Goal: Information Seeking & Learning: Check status

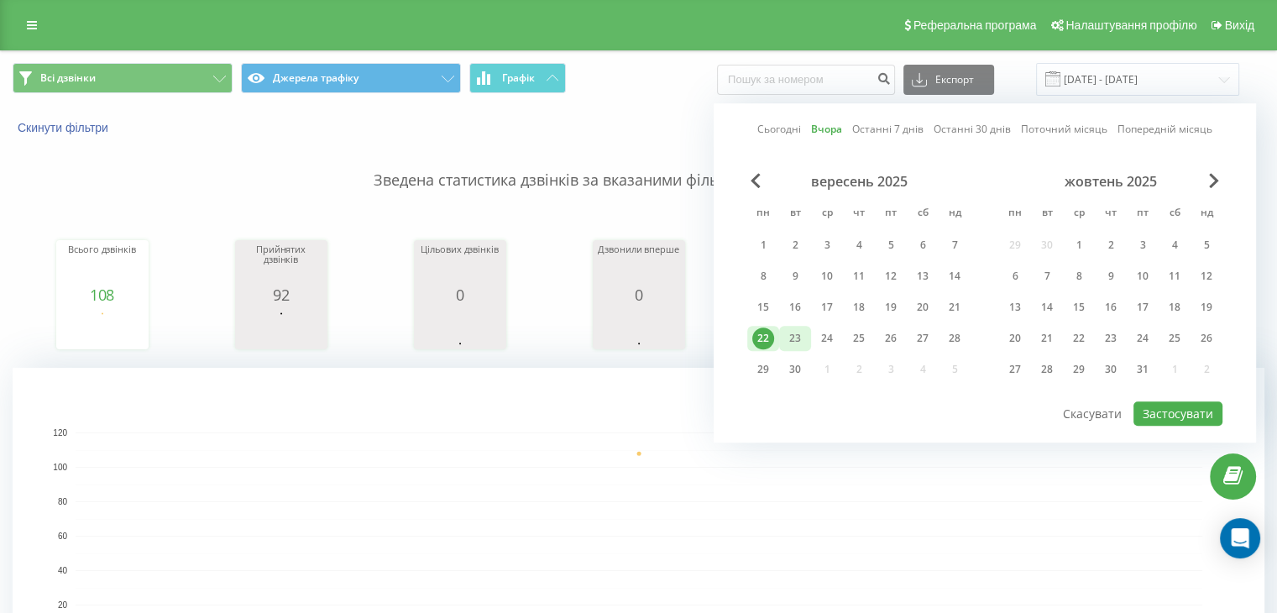
click at [803, 338] on div "23" at bounding box center [795, 338] width 22 height 22
click at [1218, 411] on button "Застосувати" at bounding box center [1178, 413] width 89 height 24
type input "[DATE] - [DATE]"
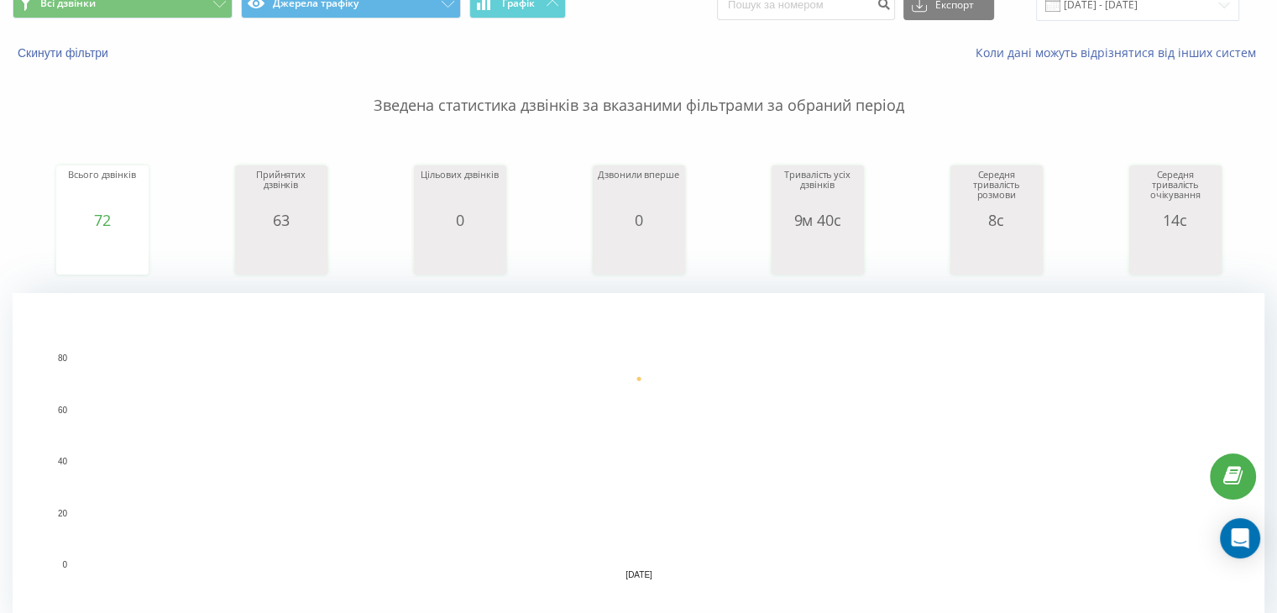
scroll to position [504, 0]
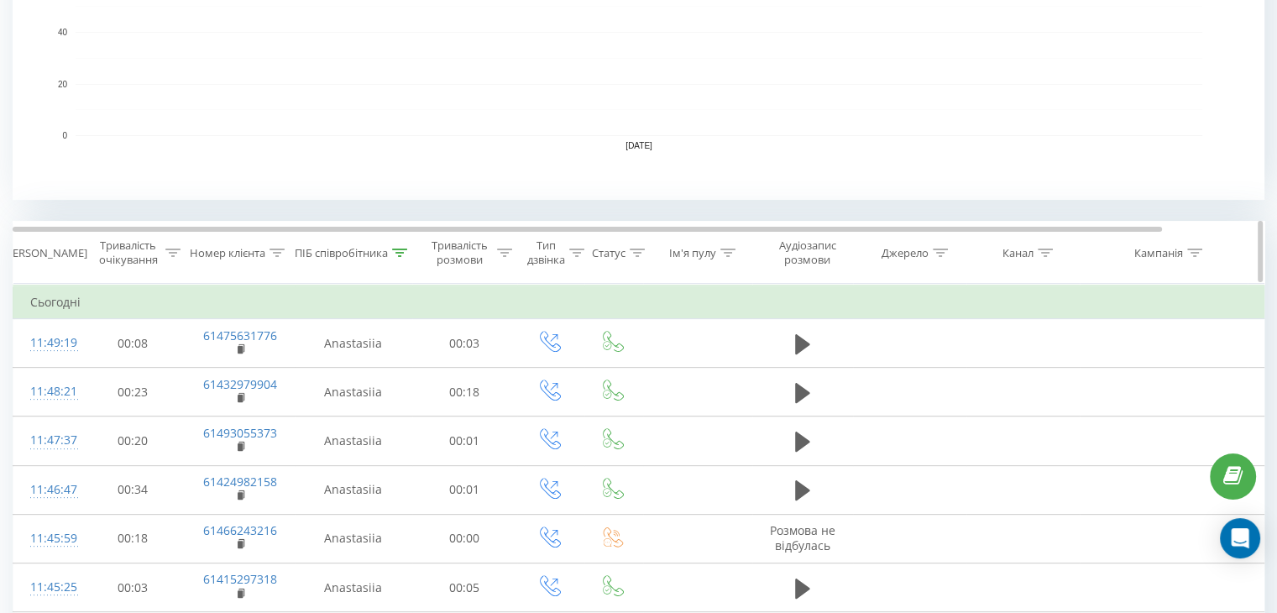
click at [403, 252] on icon at bounding box center [399, 253] width 15 height 8
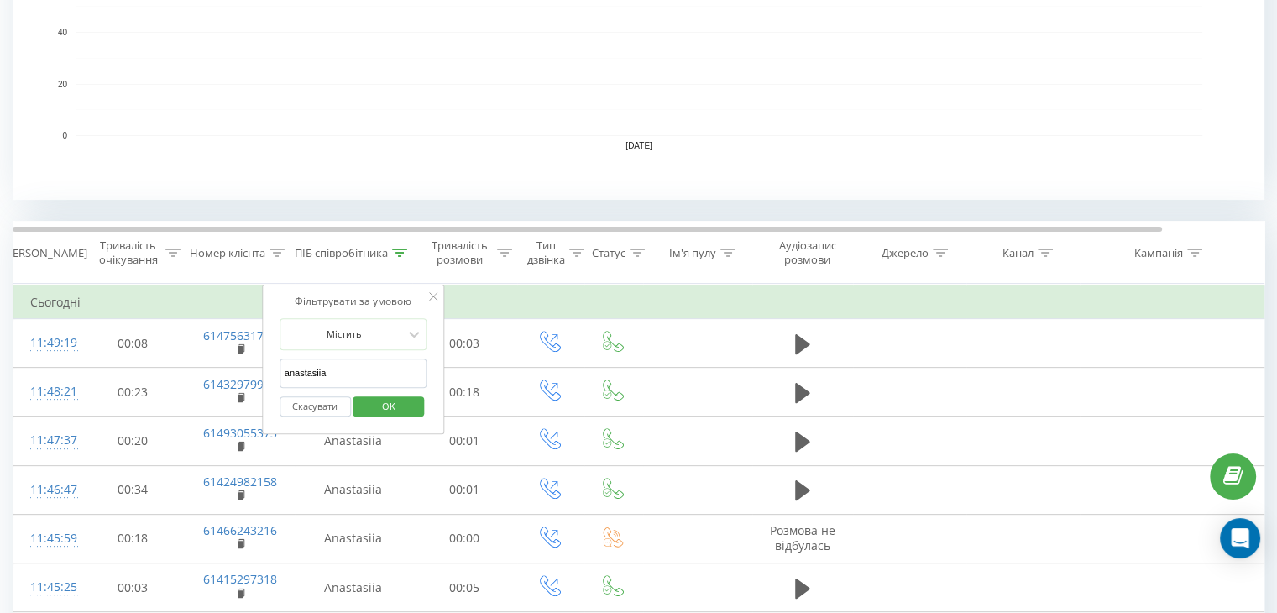
click at [345, 364] on input "anastasiia" at bounding box center [354, 373] width 148 height 29
click at [385, 405] on span "OK" at bounding box center [388, 406] width 47 height 26
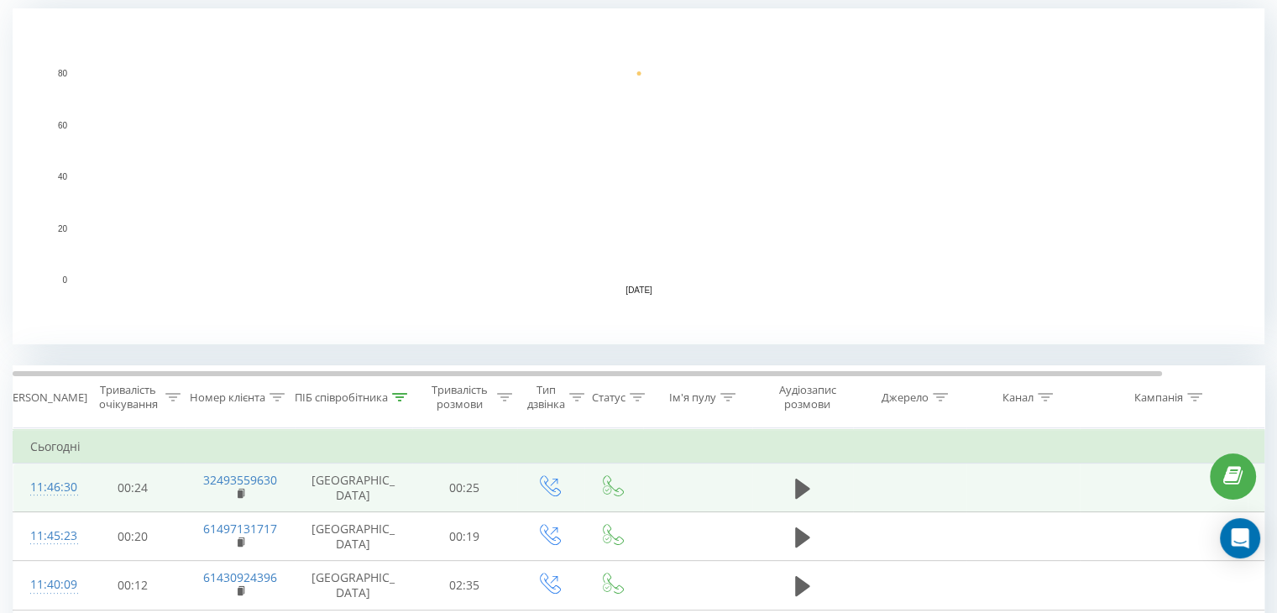
scroll to position [487, 0]
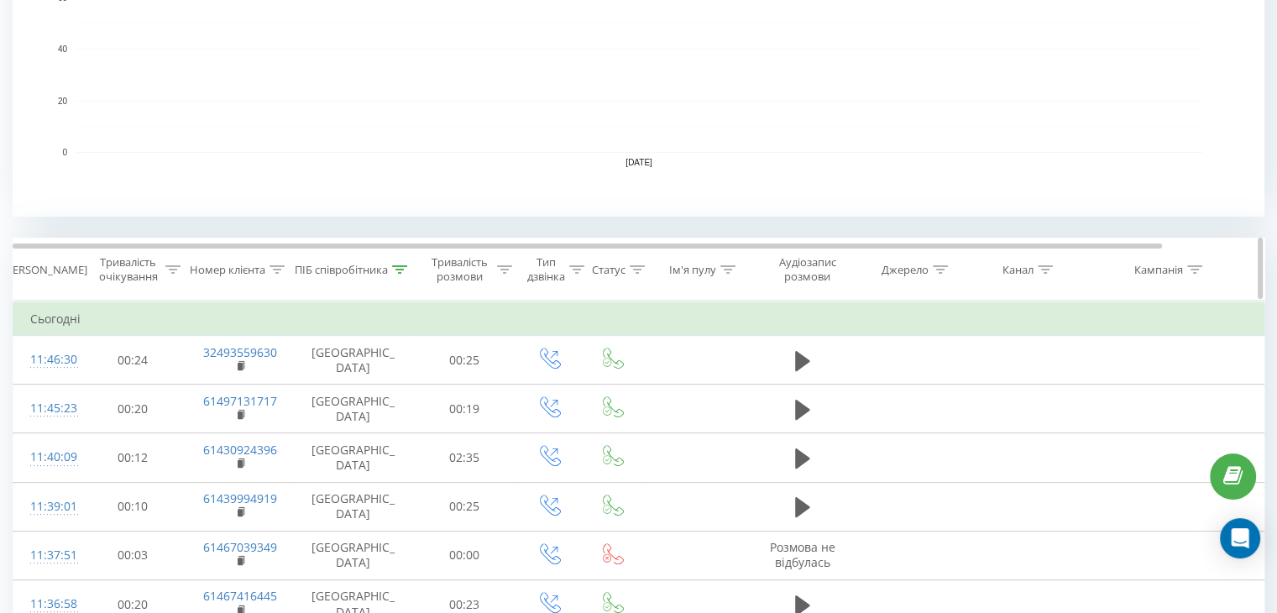
click at [400, 277] on div "ПІБ співробітника" at bounding box center [351, 270] width 113 height 14
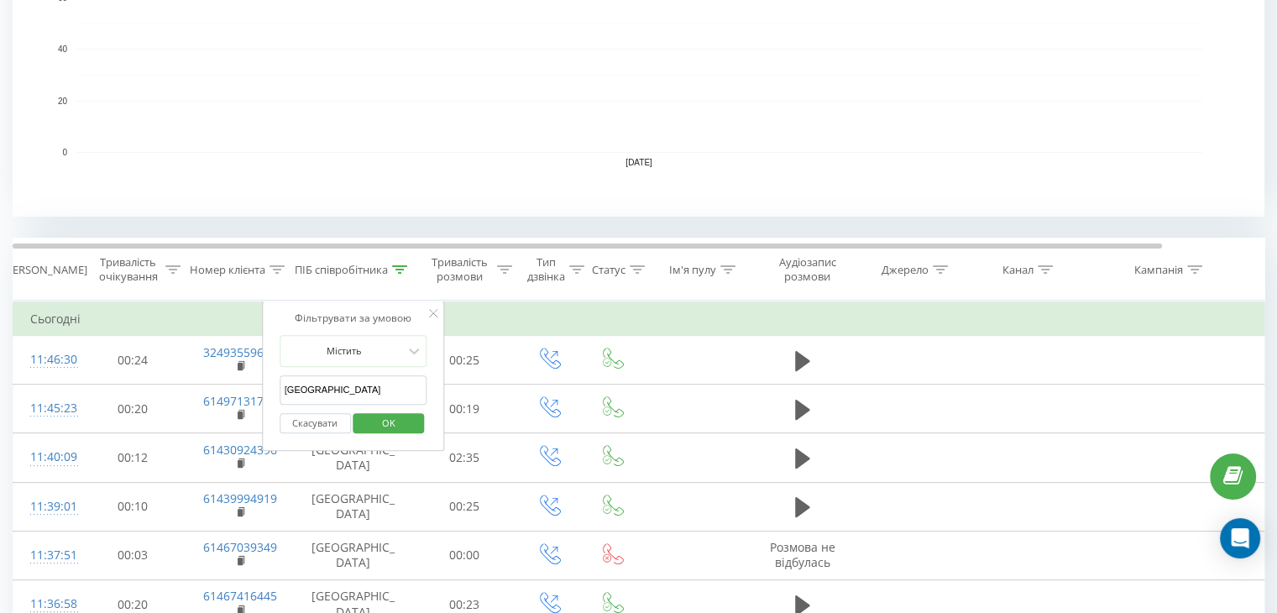
click at [363, 386] on input "brooklyn" at bounding box center [354, 389] width 148 height 29
type input "anastasiia"
click at [421, 422] on button "OK" at bounding box center [389, 423] width 71 height 21
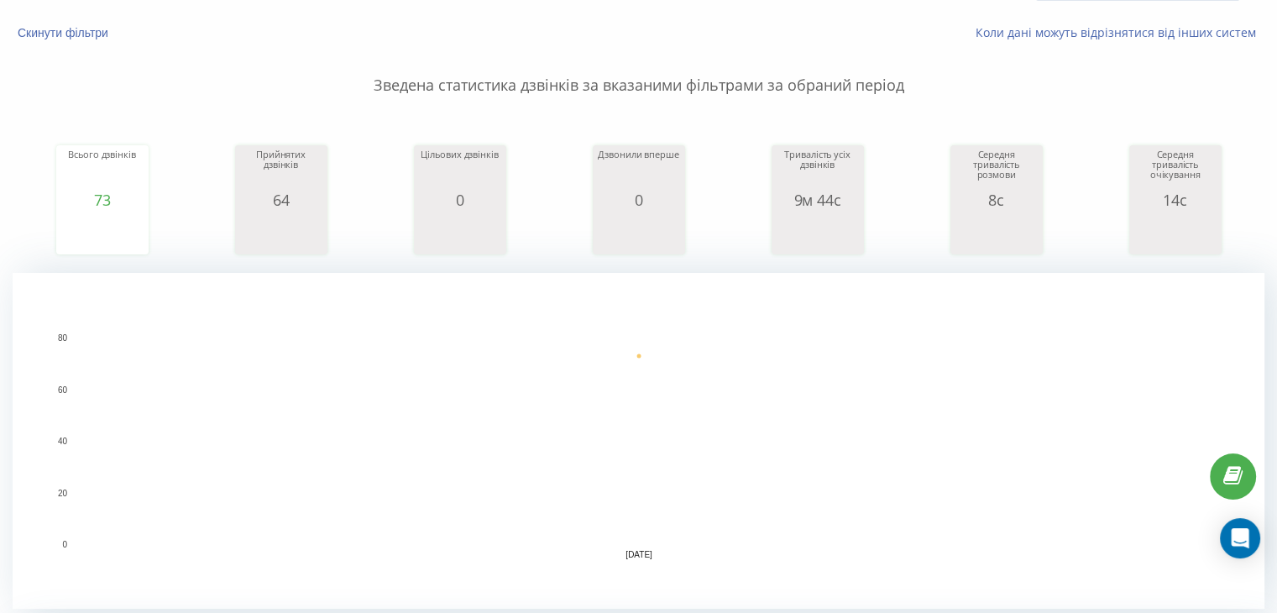
scroll to position [50, 0]
